Goal: Transaction & Acquisition: Purchase product/service

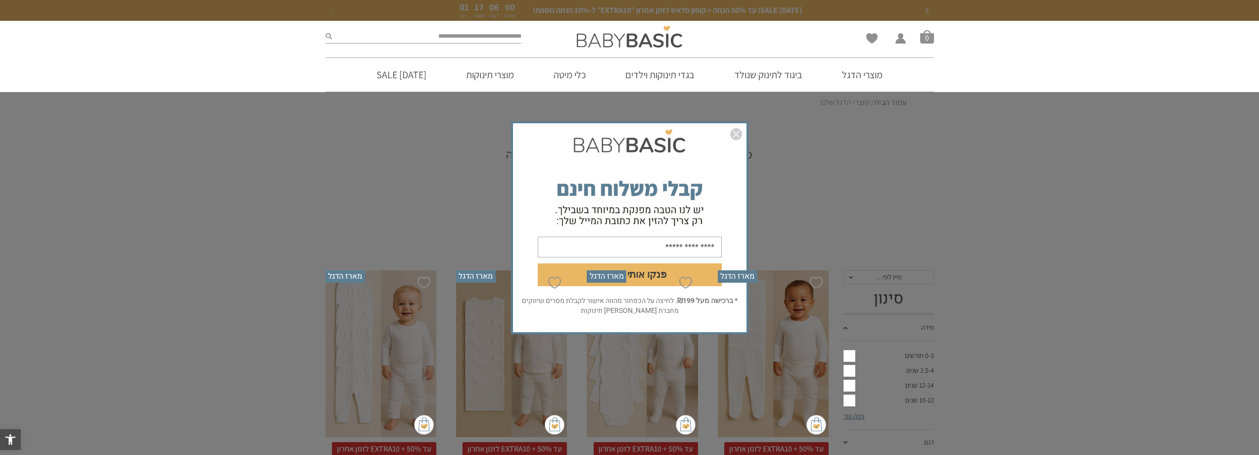
click at [741, 134] on img "סגור" at bounding box center [736, 134] width 12 height 12
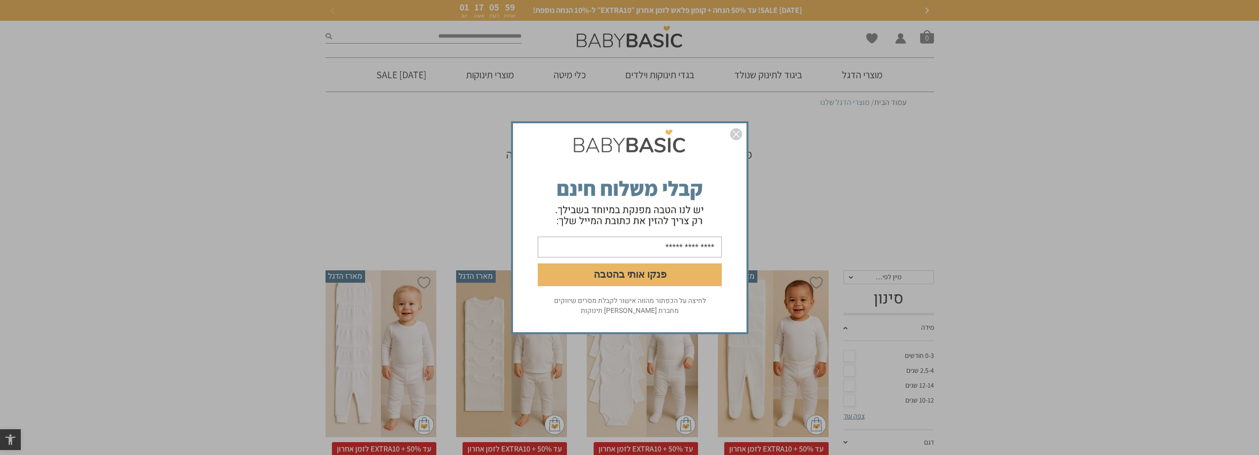
click at [733, 133] on img "סגור" at bounding box center [736, 134] width 12 height 12
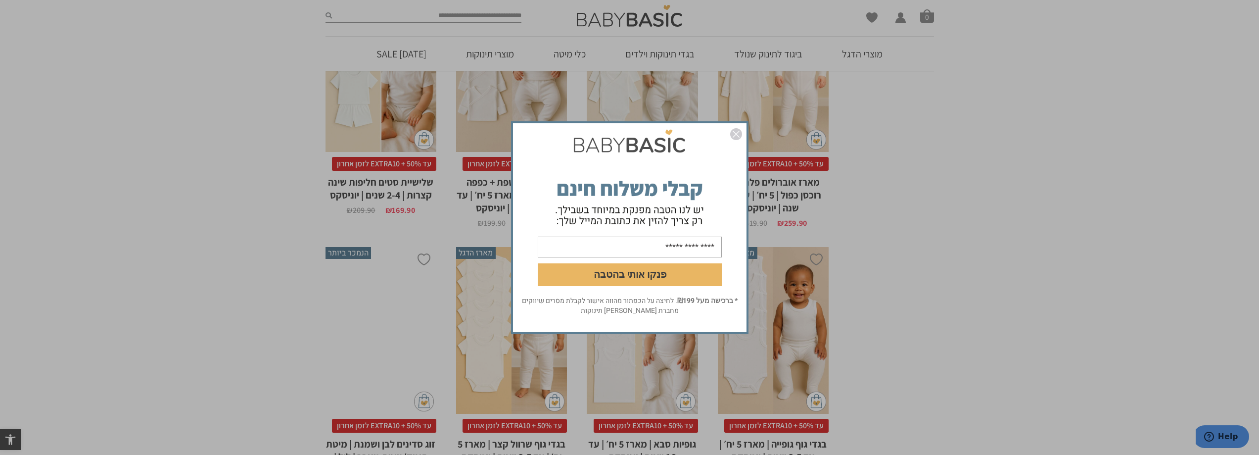
scroll to position [544, 0]
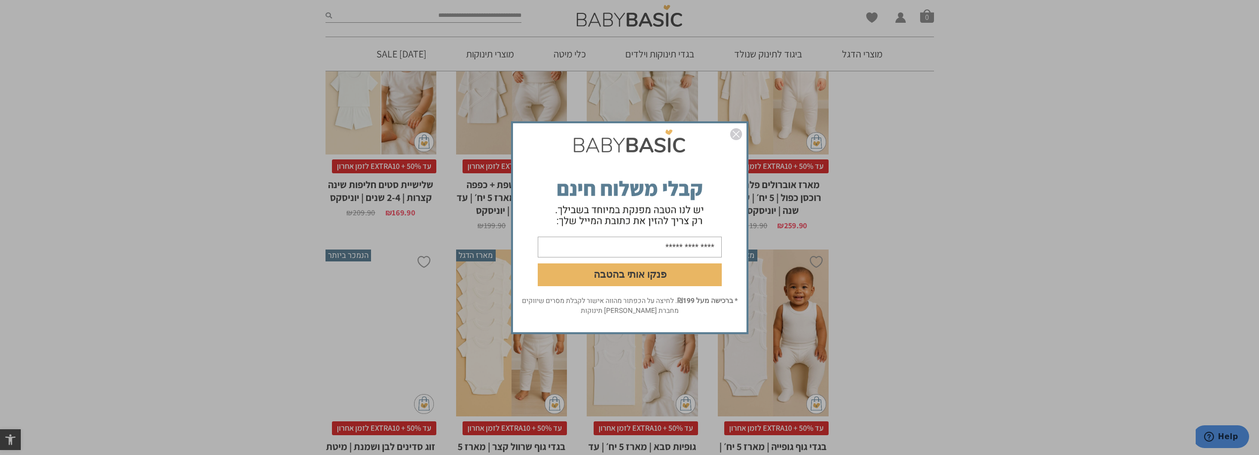
click at [733, 133] on img "סגור" at bounding box center [736, 134] width 12 height 12
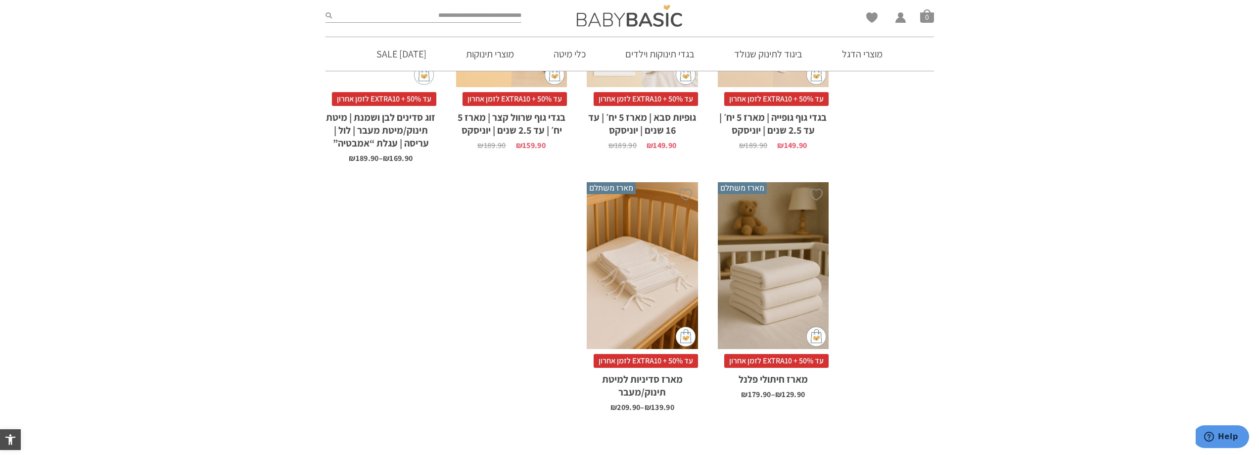
scroll to position [891, 0]
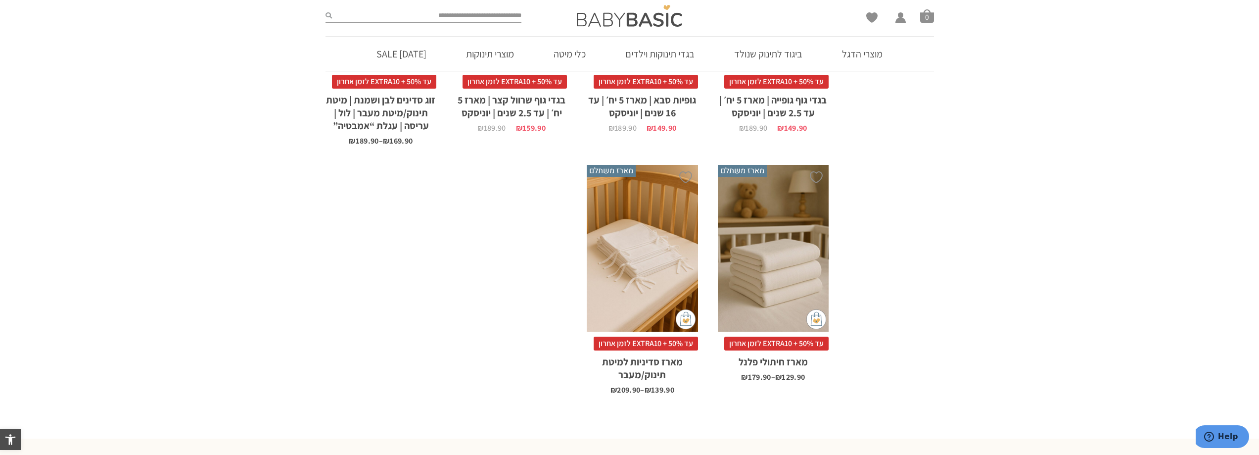
click at [667, 215] on div "x בחירת בחירת מארז מארז 3 יחידות מארז 6 יחידות - המשתלם ביותר" at bounding box center [642, 248] width 111 height 167
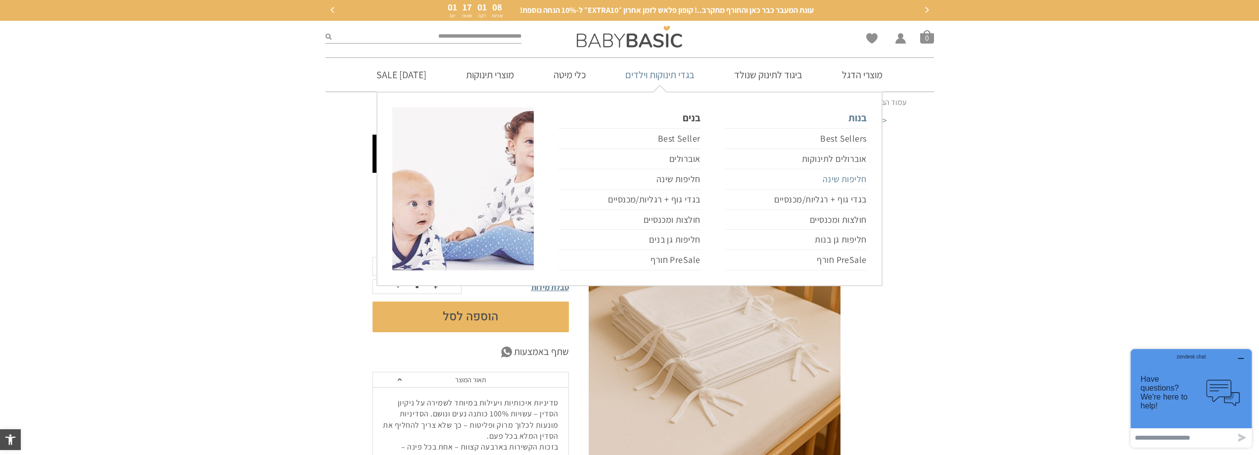
click at [839, 174] on link "חליפות שינה" at bounding box center [796, 179] width 142 height 20
click at [841, 175] on link "חליפות שינה" at bounding box center [796, 179] width 142 height 20
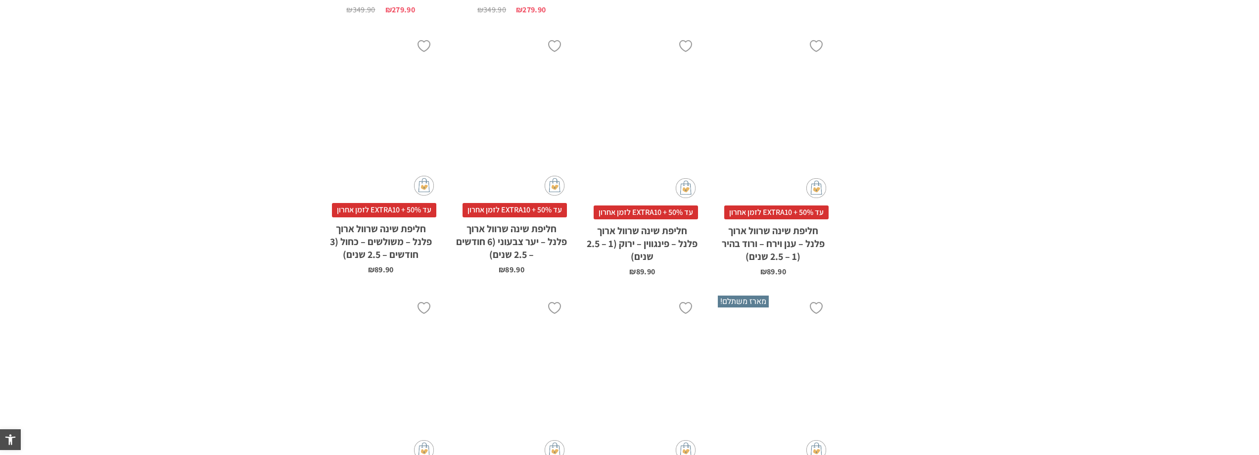
scroll to position [1039, 0]
